Goal: Task Accomplishment & Management: Manage account settings

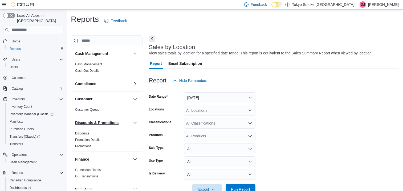
scroll to position [12, 0]
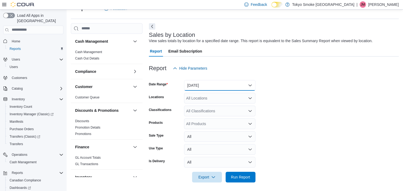
click at [208, 81] on button "[DATE]" at bounding box center [219, 85] width 71 height 11
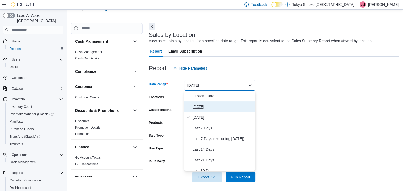
click at [200, 103] on span "[DATE]" at bounding box center [223, 106] width 61 height 6
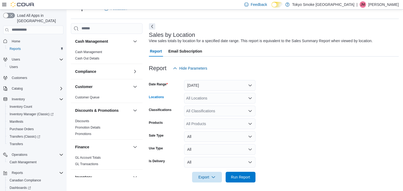
click at [200, 97] on div "All Locations" at bounding box center [219, 98] width 71 height 11
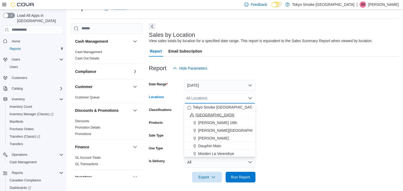
click at [206, 114] on span "[GEOGRAPHIC_DATA]" at bounding box center [214, 114] width 39 height 5
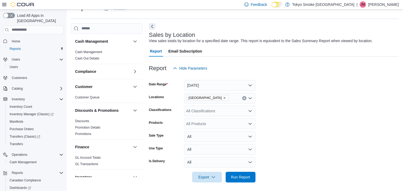
click at [314, 112] on form "Date Range Today Locations Manitoba Classifications All Classifications Product…" at bounding box center [274, 127] width 250 height 109
click at [244, 175] on span "Run Report" at bounding box center [240, 176] width 19 height 5
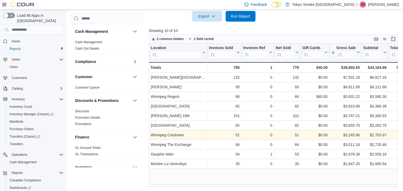
scroll to position [173, 0]
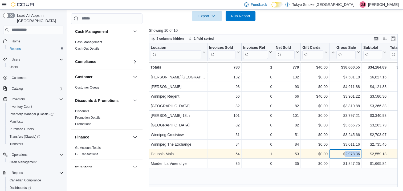
drag, startPoint x: 345, startPoint y: 153, endPoint x: 359, endPoint y: 152, distance: 13.3
click at [359, 152] on div "$2,978.36" at bounding box center [345, 153] width 29 height 6
drag, startPoint x: 359, startPoint y: 152, endPoint x: 355, endPoint y: 153, distance: 3.7
copy div "2,978.36"
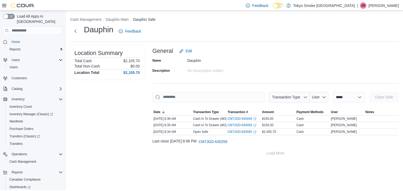
scroll to position [26, 0]
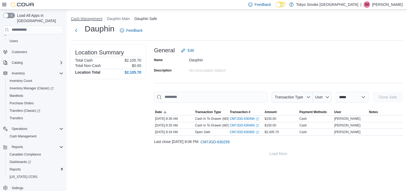
click at [89, 17] on button "Cash Management" at bounding box center [86, 19] width 31 height 4
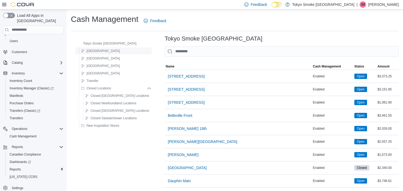
click at [95, 49] on span "[GEOGRAPHIC_DATA]" at bounding box center [103, 51] width 33 height 4
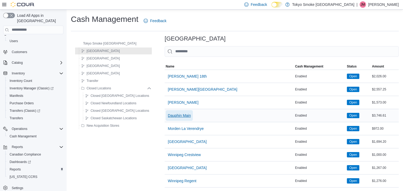
click at [170, 112] on span "Dauphin Main" at bounding box center [179, 115] width 23 height 11
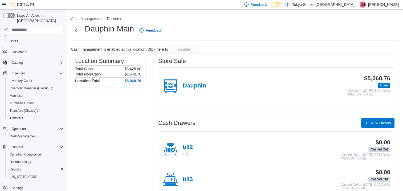
click at [201, 86] on h4 "Dauphin" at bounding box center [194, 85] width 23 height 7
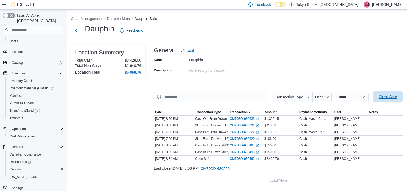
click at [381, 96] on span "Close Safe" at bounding box center [388, 96] width 18 height 5
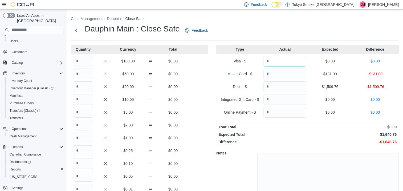
click at [278, 61] on input "Quantity" at bounding box center [284, 61] width 43 height 11
type input "***"
type input "*******"
click at [87, 60] on input "Quantity" at bounding box center [83, 61] width 20 height 11
type input "*"
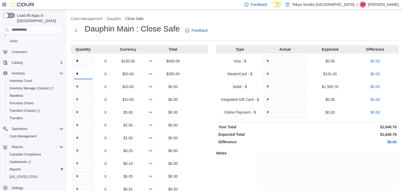
type input "*"
type input "**"
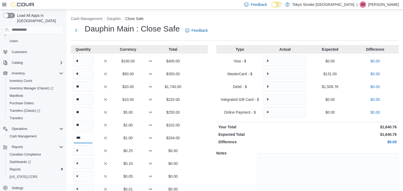
type input "***"
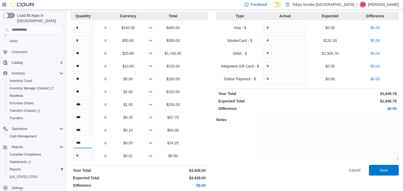
scroll to position [36, 0]
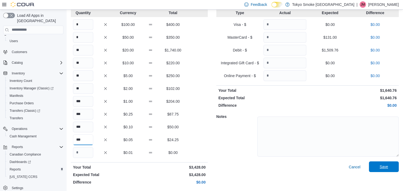
type input "***"
click at [382, 168] on span "Save" at bounding box center [383, 166] width 23 height 11
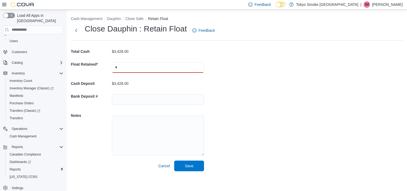
click at [158, 72] on input "text" at bounding box center [158, 67] width 92 height 11
type input "****"
click at [286, 104] on div "Cash Management Dauphin Close Safe Retain Float Close Dauphin : Retain Float Fe…" at bounding box center [237, 93] width 340 height 166
click at [190, 167] on span "Save" at bounding box center [189, 165] width 9 height 5
